Goal: Find specific page/section: Locate a particular part of the current website

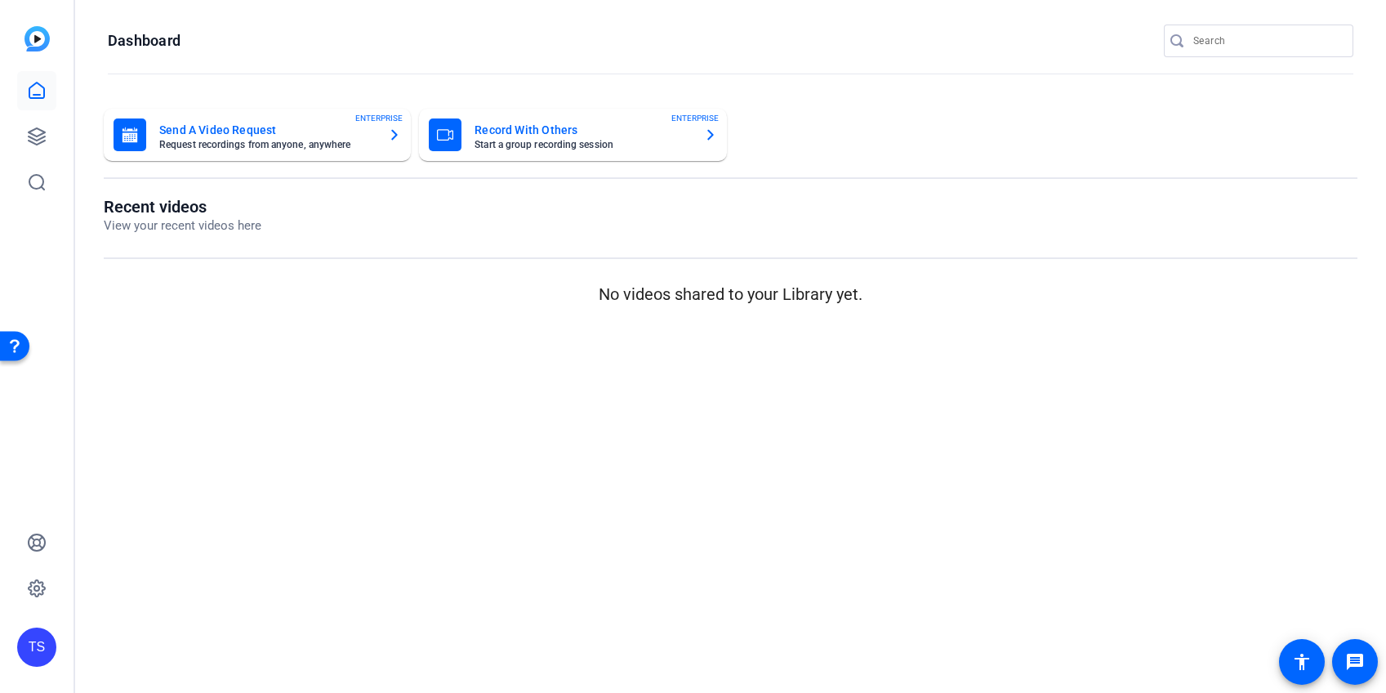
click at [1224, 32] on input "Search" at bounding box center [1267, 41] width 147 height 20
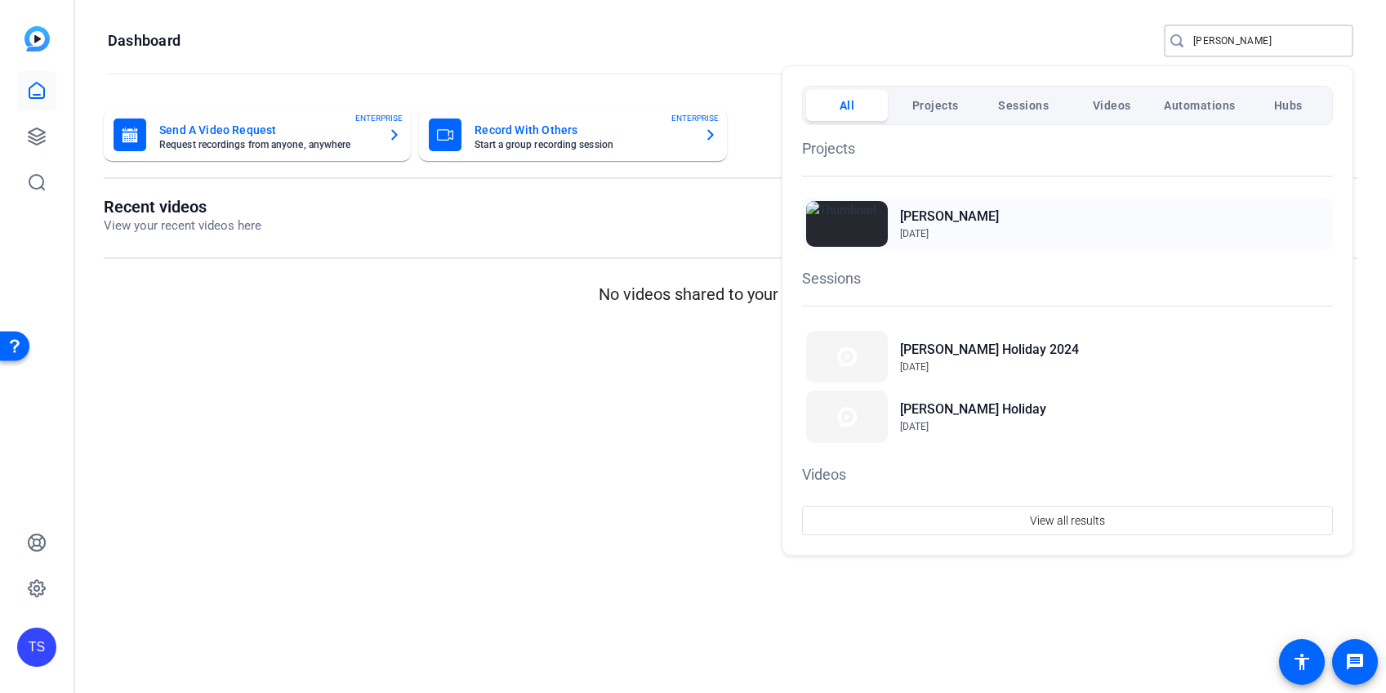
type input "steckler"
click at [979, 216] on div "Steckler Aug 3, 2022" at bounding box center [1067, 224] width 531 height 54
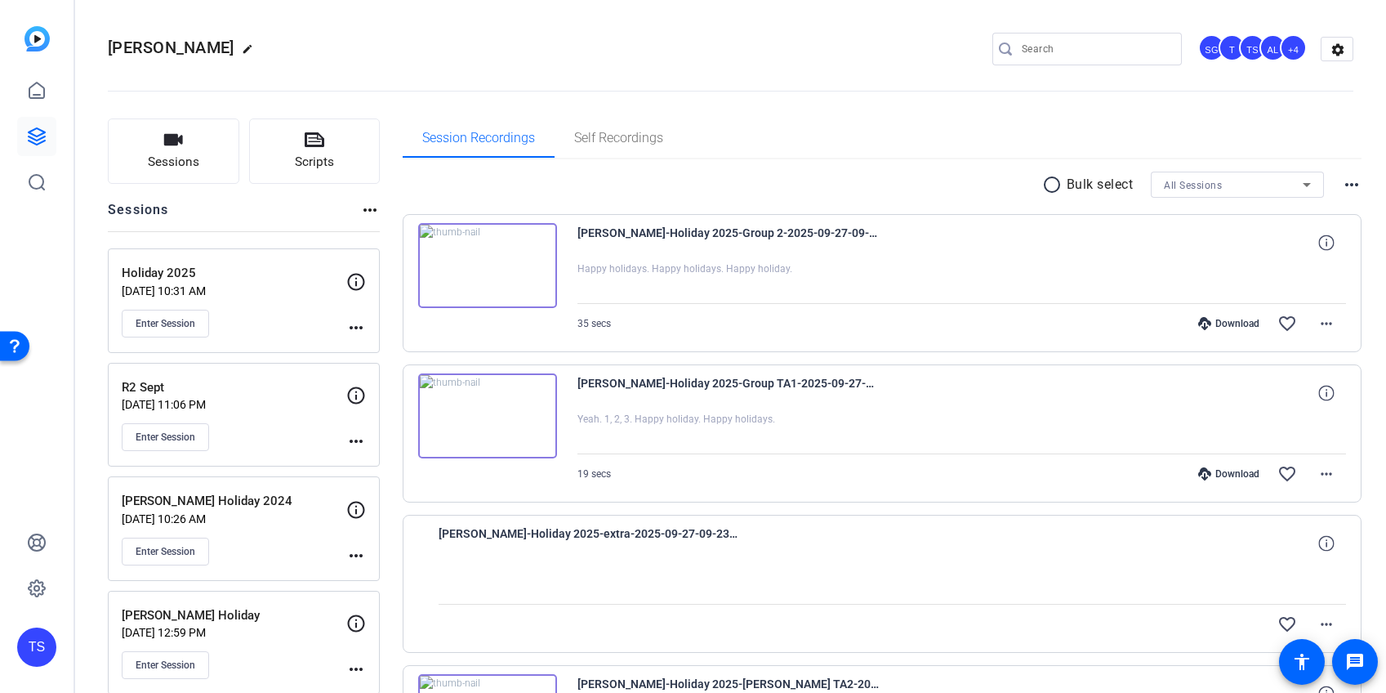
click at [521, 274] on img at bounding box center [487, 265] width 139 height 85
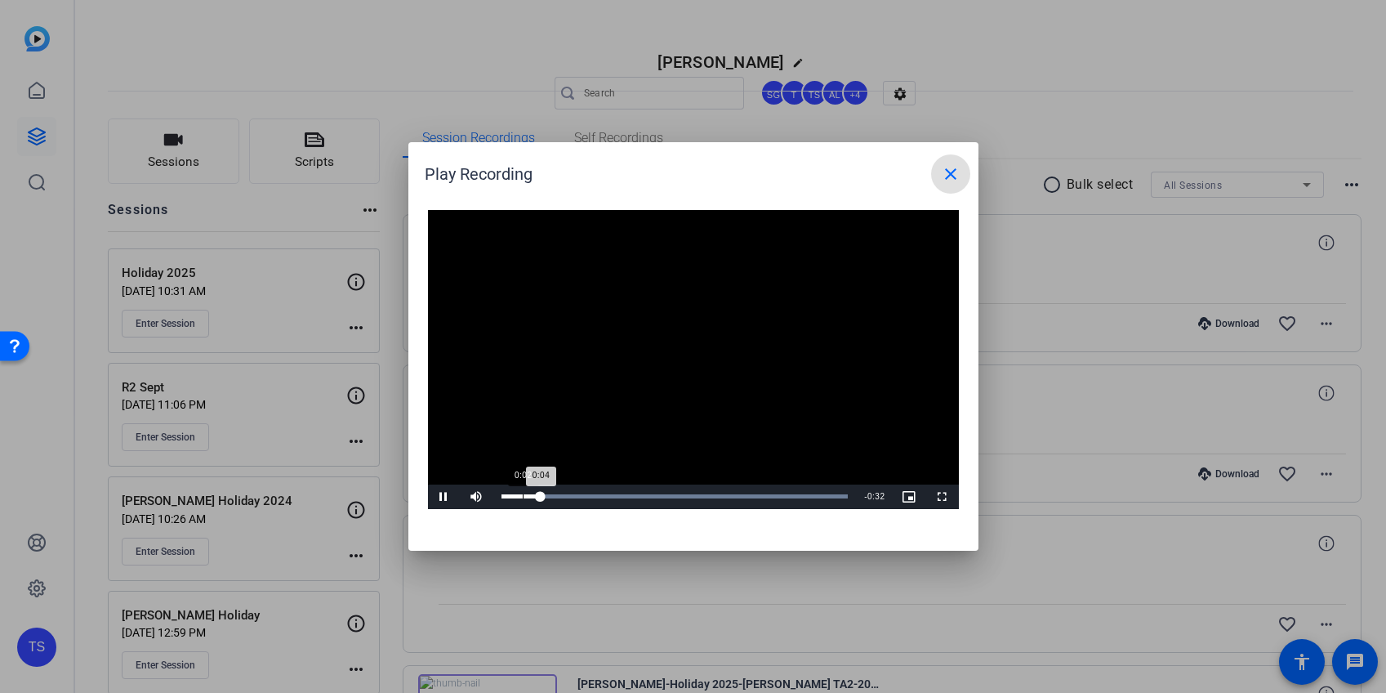
click at [522, 495] on div "Loaded : 100.00% 0:02 0:04" at bounding box center [675, 496] width 347 height 4
click at [443, 497] on span "Video Player" at bounding box center [444, 497] width 33 height 0
click at [948, 172] on mat-icon "close" at bounding box center [951, 174] width 20 height 20
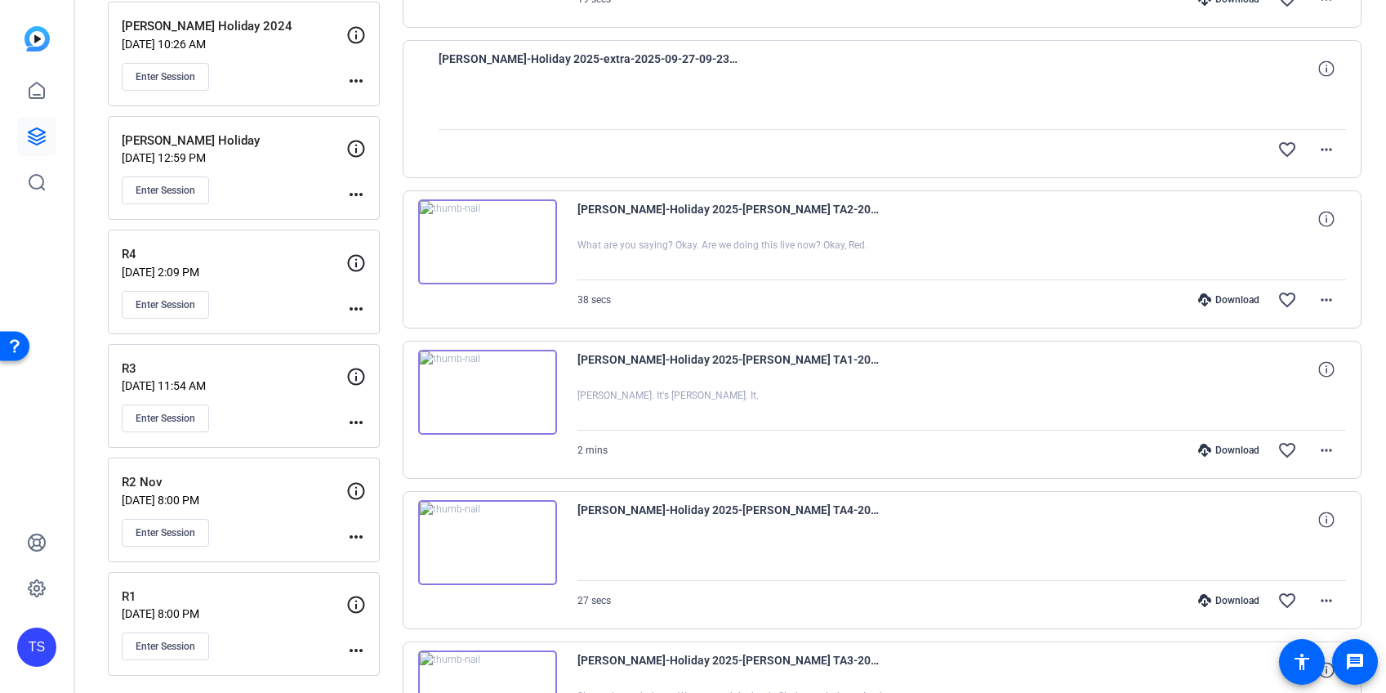
scroll to position [458, 0]
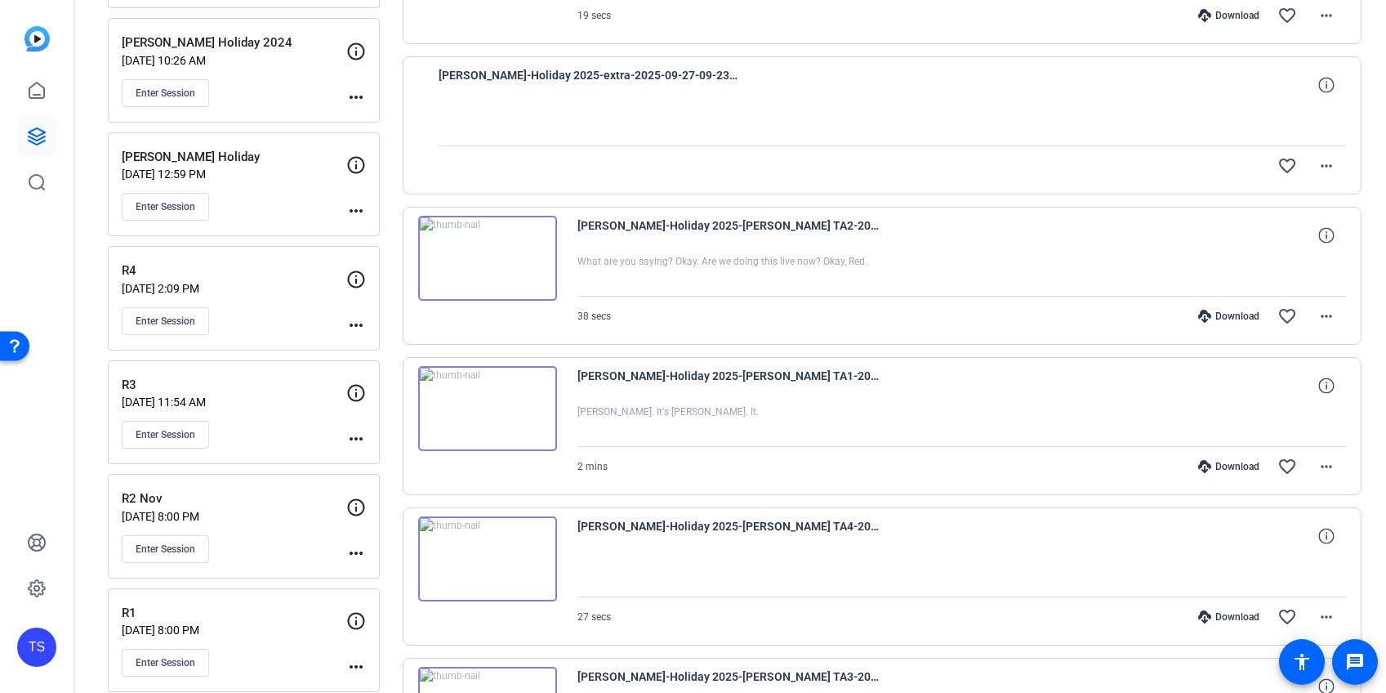
click at [533, 270] on img at bounding box center [487, 258] width 139 height 85
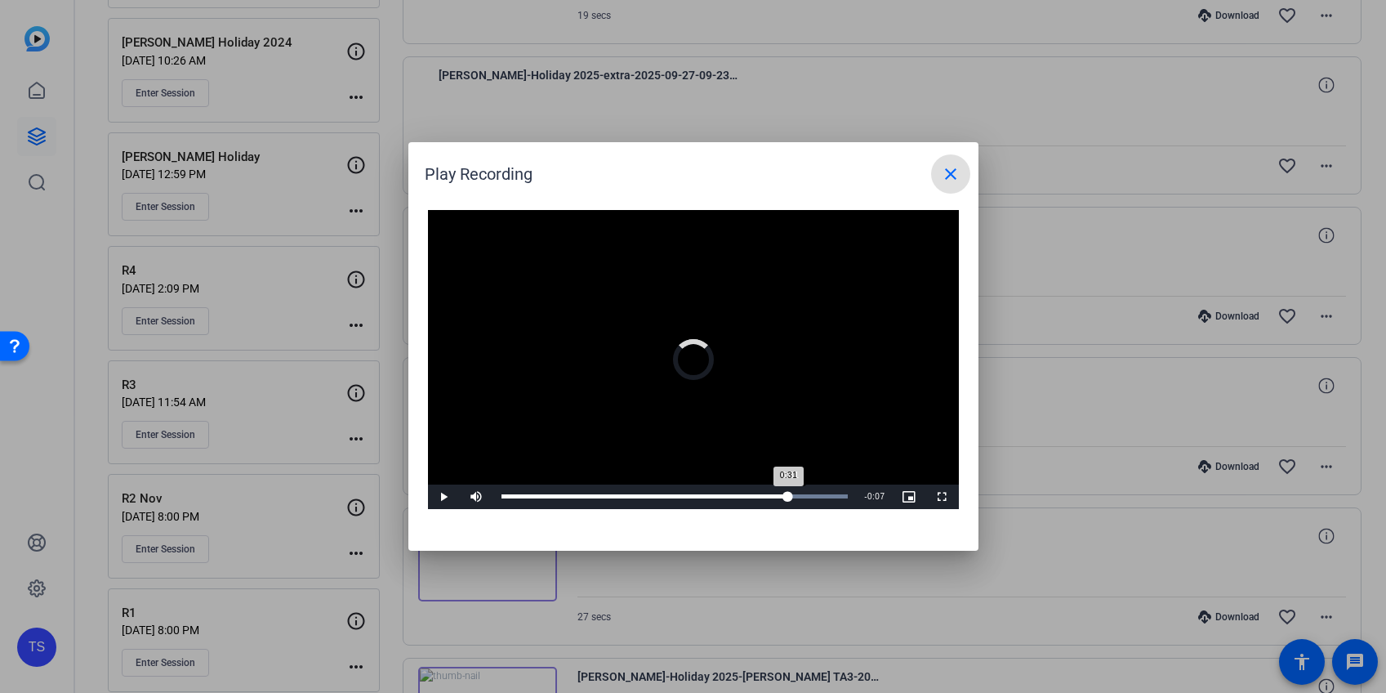
click at [788, 493] on div "Loaded : 100.00% 0:31 0:31" at bounding box center [675, 496] width 364 height 25
click at [448, 497] on span "Video Player" at bounding box center [444, 497] width 33 height 0
